Goal: Task Accomplishment & Management: Use online tool/utility

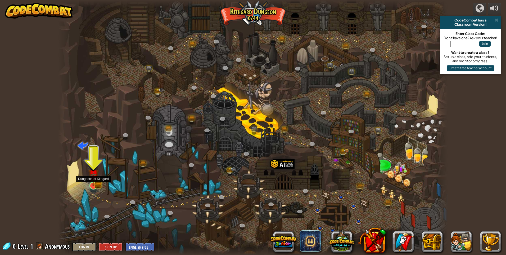
click at [89, 183] on img at bounding box center [93, 174] width 11 height 23
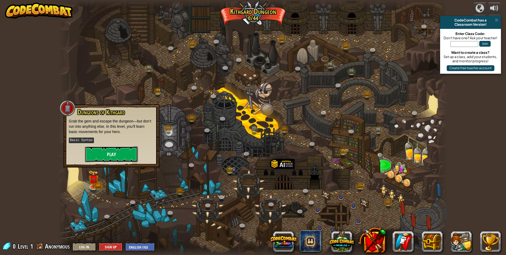
click at [106, 153] on button "Play" at bounding box center [111, 154] width 53 height 16
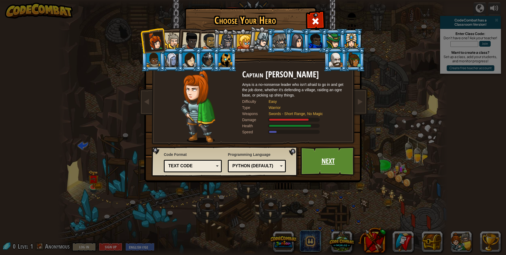
click at [328, 156] on link "Next" at bounding box center [328, 160] width 55 height 29
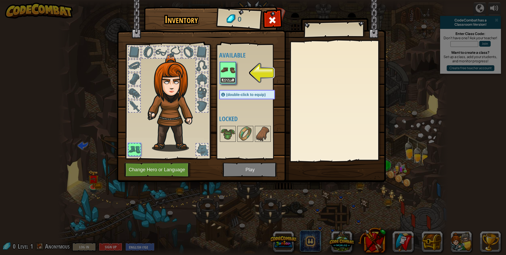
click at [229, 78] on button "Equip" at bounding box center [228, 80] width 15 height 6
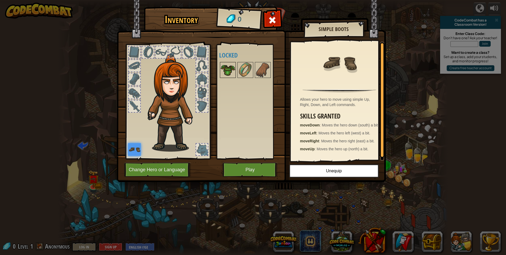
click at [228, 70] on img at bounding box center [228, 70] width 15 height 15
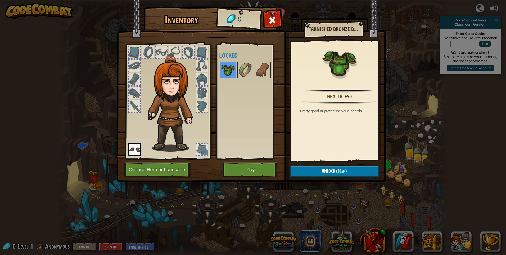
click at [228, 70] on img at bounding box center [228, 70] width 15 height 15
click at [245, 70] on img at bounding box center [245, 70] width 15 height 15
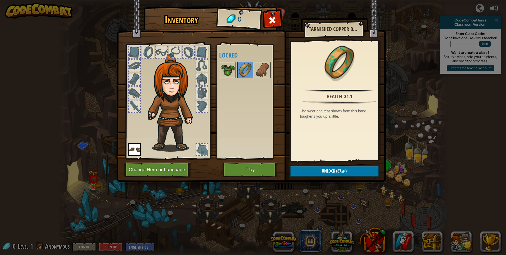
click at [230, 68] on img at bounding box center [228, 70] width 15 height 15
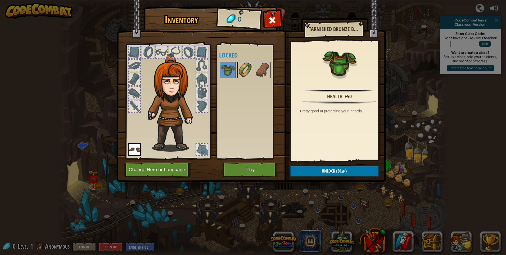
click at [243, 68] on img at bounding box center [245, 70] width 15 height 15
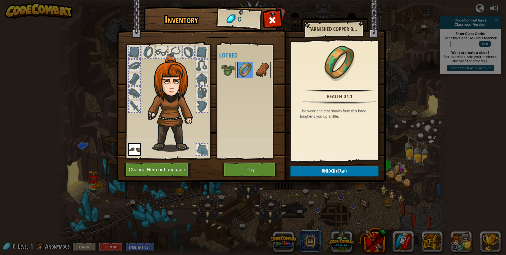
click at [262, 70] on img at bounding box center [263, 70] width 15 height 15
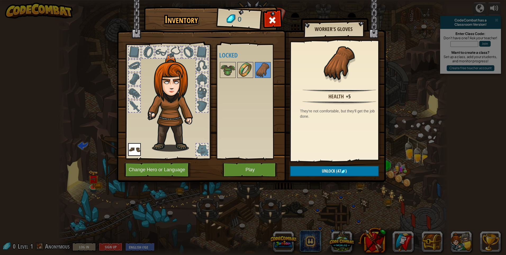
click at [250, 70] on img at bounding box center [245, 70] width 15 height 15
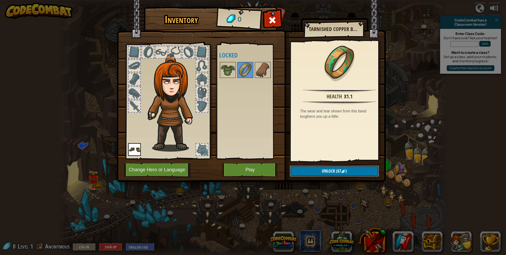
click at [342, 171] on img at bounding box center [343, 171] width 4 height 4
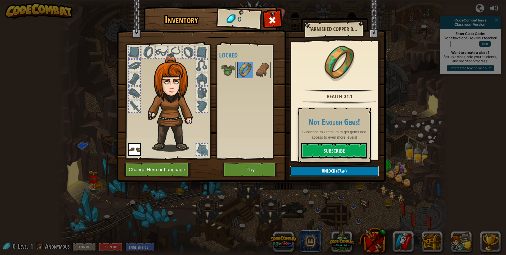
click at [310, 170] on button "Unlock (67 )" at bounding box center [334, 171] width 89 height 11
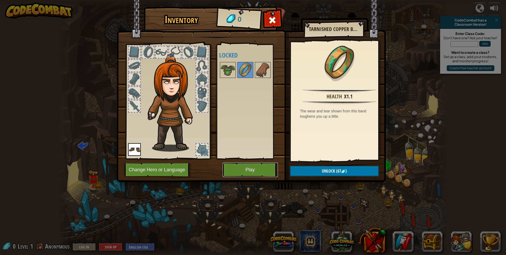
click at [247, 169] on button "Play" at bounding box center [250, 169] width 55 height 15
